Goal: Information Seeking & Learning: Find specific fact

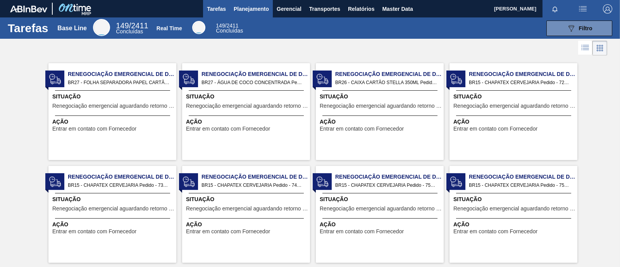
click at [253, 4] on span "Planejamento" at bounding box center [251, 8] width 35 height 9
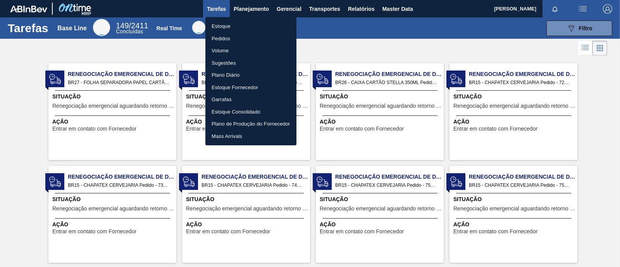
click at [236, 28] on li "Estoque" at bounding box center [250, 26] width 91 height 12
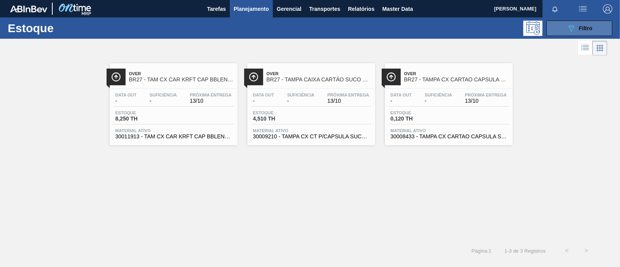
click at [591, 25] on span "Filtro" at bounding box center [586, 28] width 14 height 6
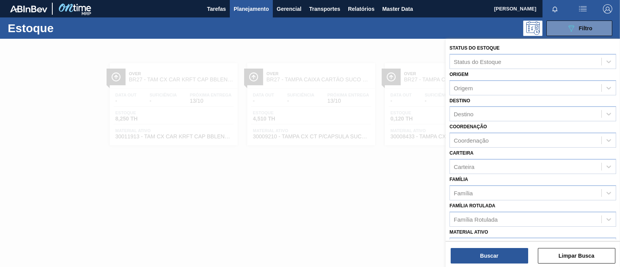
scroll to position [48, 0]
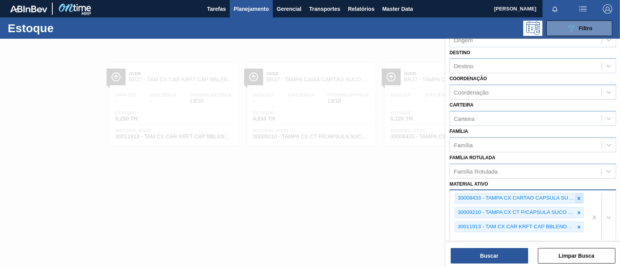
click at [580, 196] on icon at bounding box center [578, 198] width 5 height 5
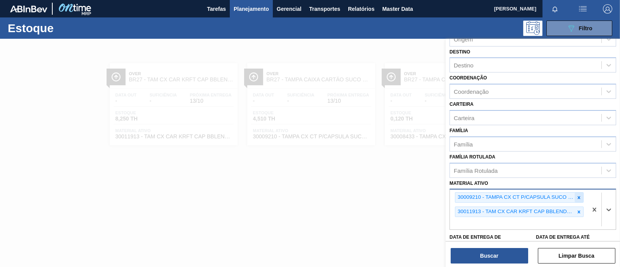
click at [580, 199] on div at bounding box center [579, 198] width 9 height 10
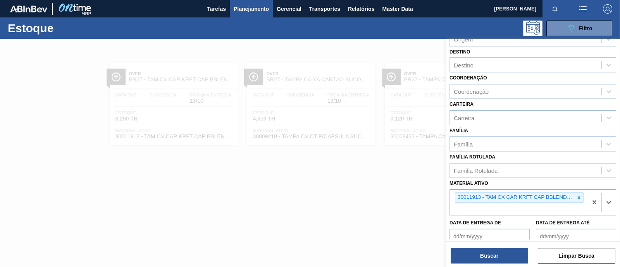
click at [579, 202] on div "30011913 - TAM CX CAR KRFT CAP BBLEND PEPSI BLACK" at bounding box center [519, 202] width 138 height 26
click at [577, 198] on icon at bounding box center [578, 197] width 5 height 5
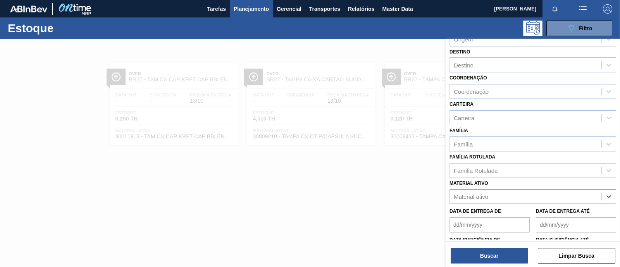
paste ativo "30008617"
type ativo "30008617"
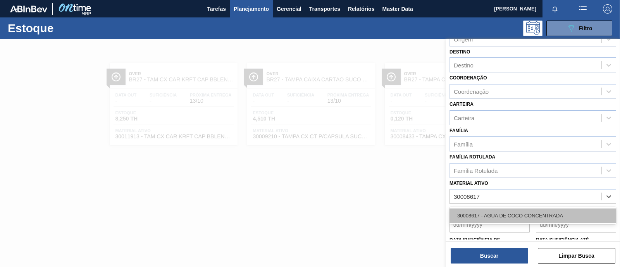
click at [552, 214] on div "30008617 - AGUA DE COCO CONCENTRADA" at bounding box center [532, 215] width 167 height 14
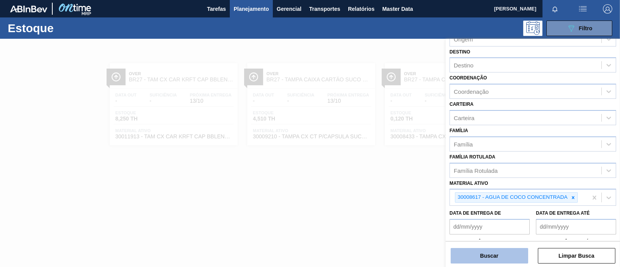
click at [500, 256] on button "Buscar" at bounding box center [489, 255] width 77 height 15
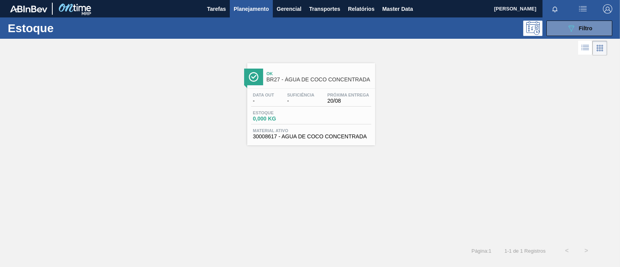
click at [310, 103] on span "-" at bounding box center [300, 101] width 27 height 6
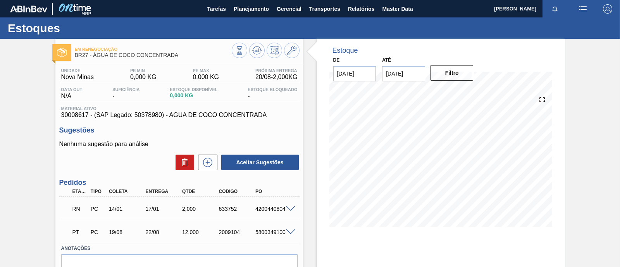
click at [270, 229] on div "PT PC 19/08 22/08 12,000 2009104 5800349100" at bounding box center [177, 231] width 220 height 15
copy div "5800349100"
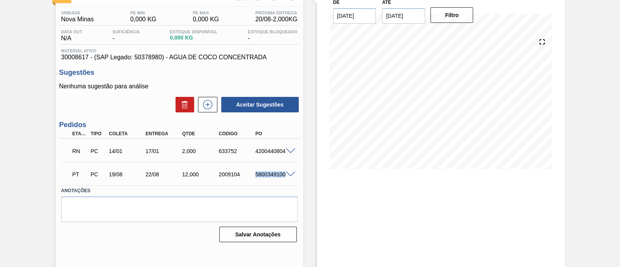
scroll to position [66, 0]
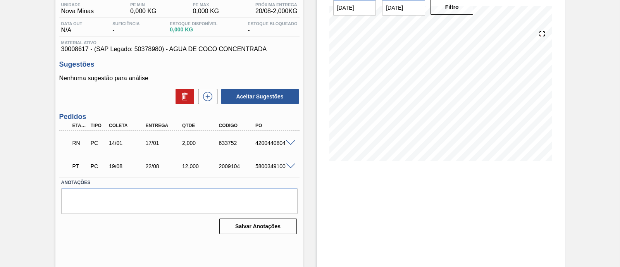
click at [291, 166] on span at bounding box center [290, 167] width 9 height 6
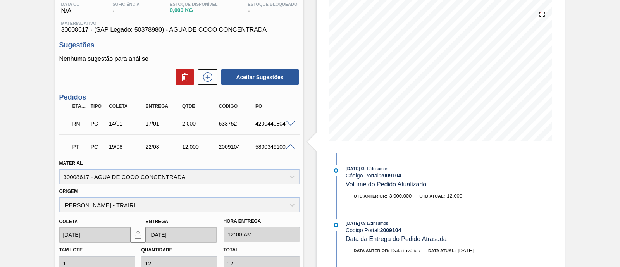
scroll to position [83, 0]
